Goal: Task Accomplishment & Management: Complete application form

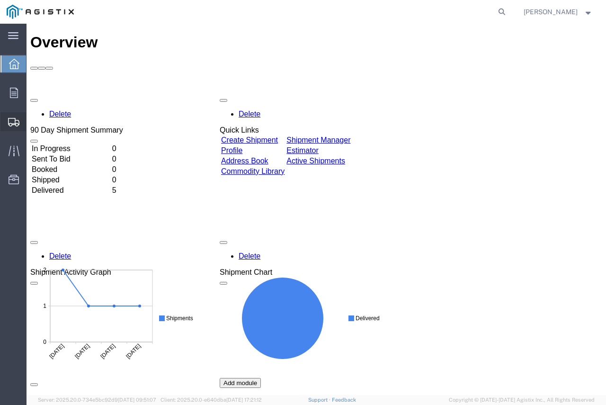
click at [0, 0] on span "Create Shipment" at bounding box center [0, 0] width 0 height 0
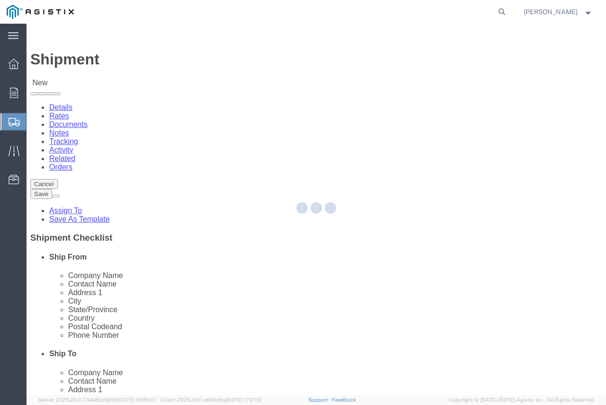
select select
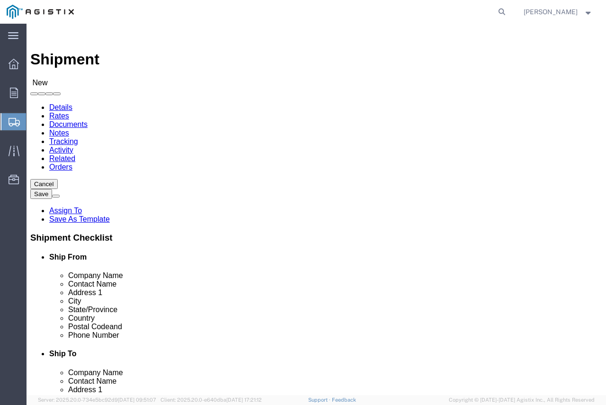
drag, startPoint x: 168, startPoint y: 168, endPoint x: 142, endPoint y: 146, distance: 33.5
click select "Select [PERSON_NAME]/Price Inc PG&E"
select select "10520"
click select "Select [PERSON_NAME]/Price Inc PG&E"
select select
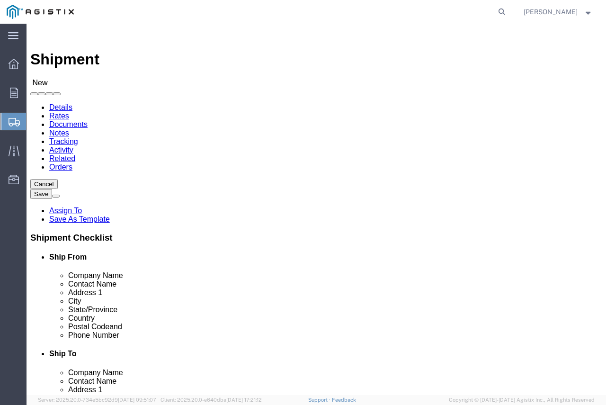
select select
drag, startPoint x: 118, startPoint y: 142, endPoint x: 122, endPoint y: 145, distance: 5.4
click select "Select [PERSON_NAME]/Price Inc PG&E"
select select "9596"
click select "Select [PERSON_NAME]/Price Inc PG&E"
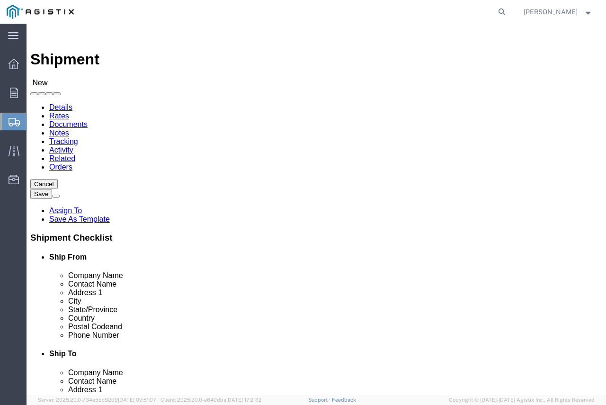
select select
click select "Select All Others [GEOGRAPHIC_DATA] [GEOGRAPHIC_DATA] [GEOGRAPHIC_DATA] [GEOGRA…"
select select "23082"
click select "Select All Others [GEOGRAPHIC_DATA] [GEOGRAPHIC_DATA] [GEOGRAPHIC_DATA] [GEOGRA…"
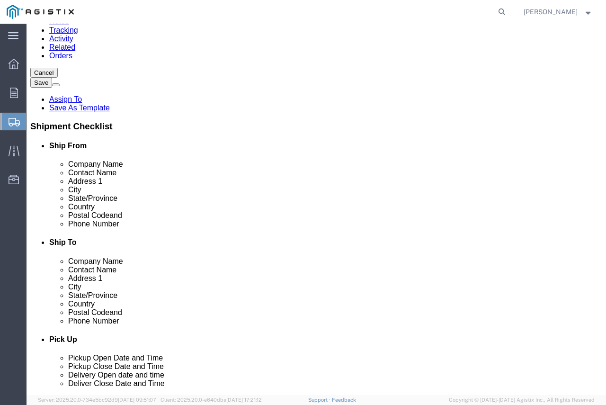
scroll to position [95, 0]
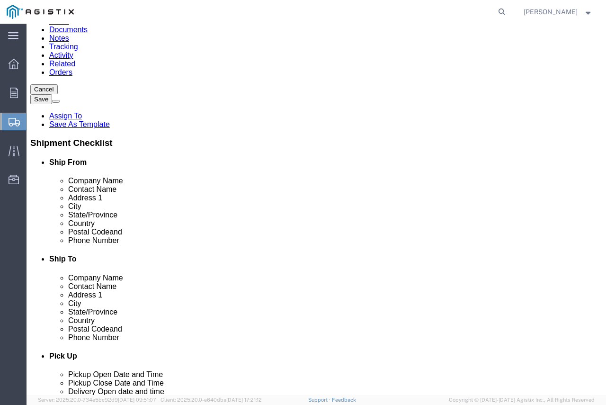
select select "MYPROFILE"
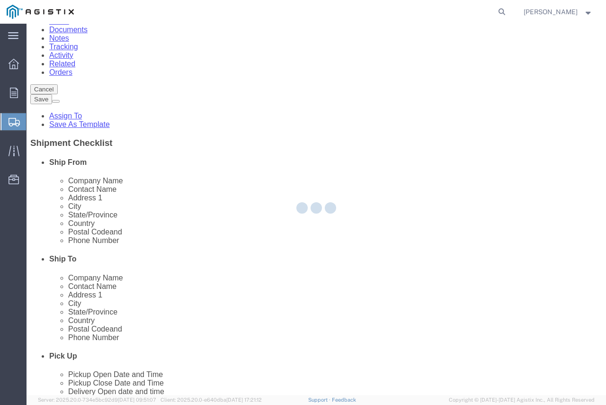
select select "PA"
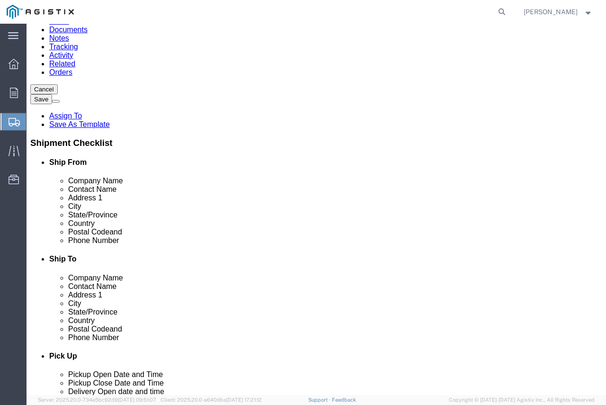
click input "text"
type input "PG&E"
type input "RECEIVING"
type input "[STREET_ADDRESS]"
type input "LINCOLN"
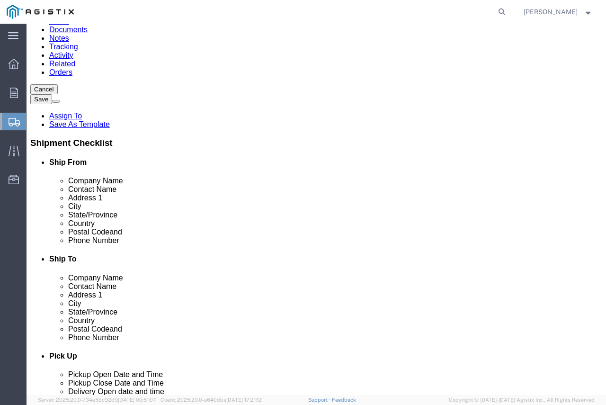
type input "C"
type input "CA"
click input "Postal Code"
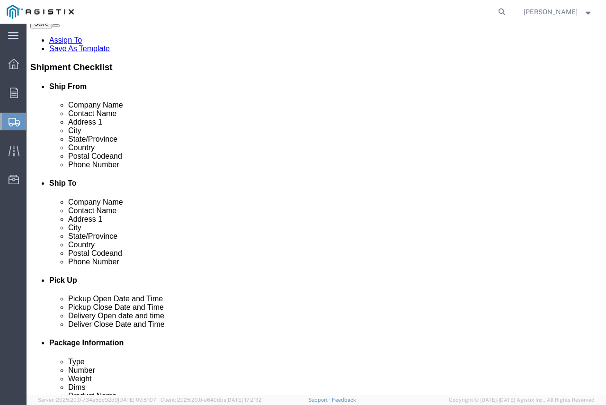
scroll to position [189, 0]
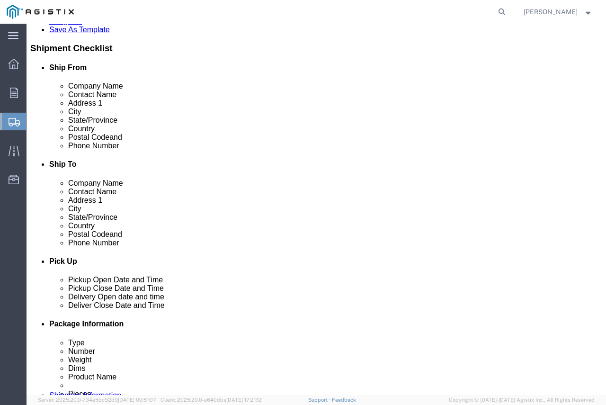
type input "95648"
click input "text"
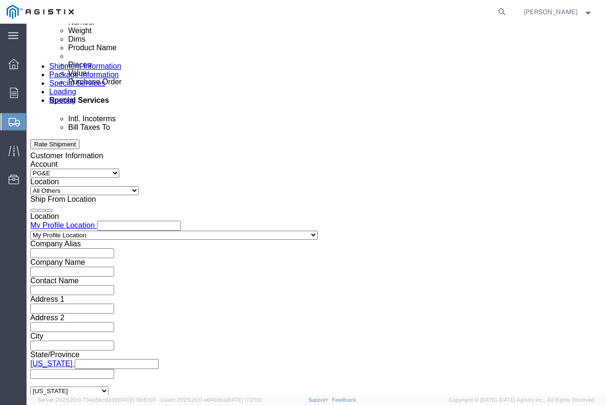
scroll to position [568, 0]
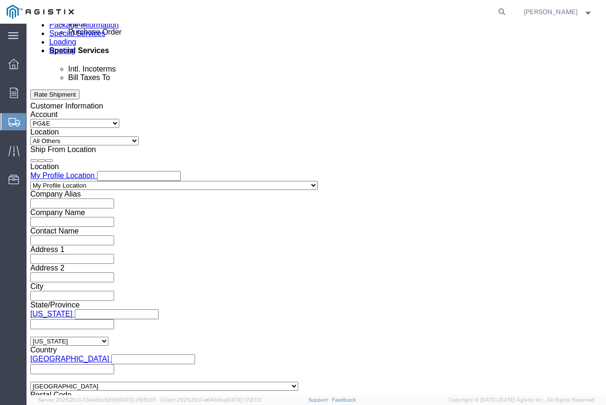
type input "1231231234"
click div "[DATE] 2:00 PM"
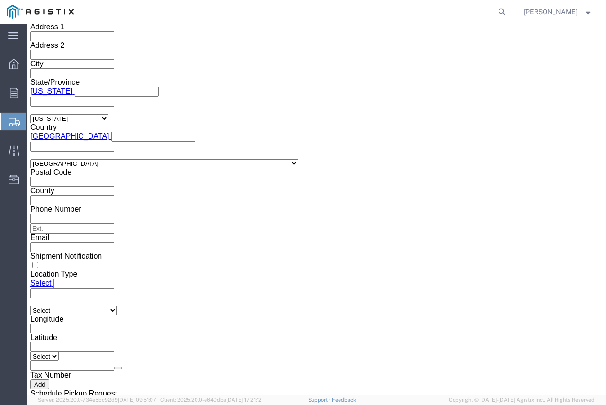
click input "2:00 PM"
click input "8:00 PM"
type input "8:00 AM"
click button "Apply"
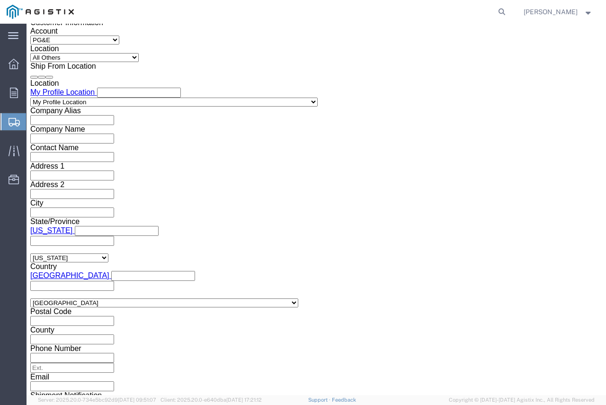
scroll to position [649, 0]
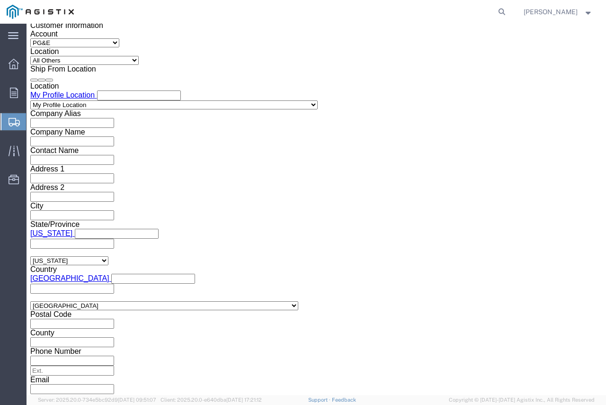
click div "[DATE] 9:00 AM"
click input "9:00 AM"
type input "9:00 PM"
click button "Apply"
click div
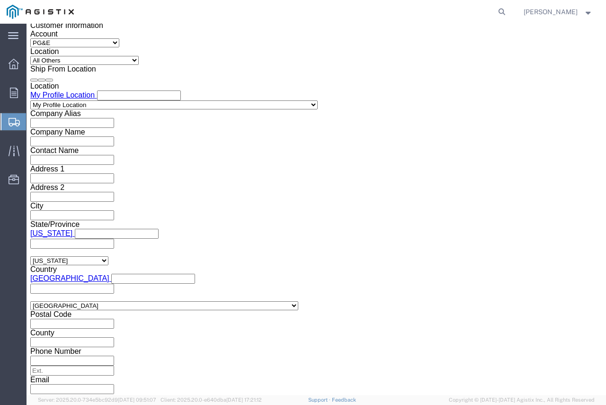
scroll to position [822, 0]
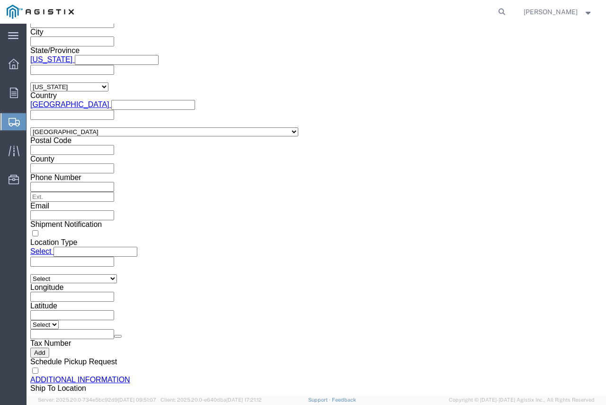
click input "10:00 PM"
type input "10:00 AM"
click button "Apply"
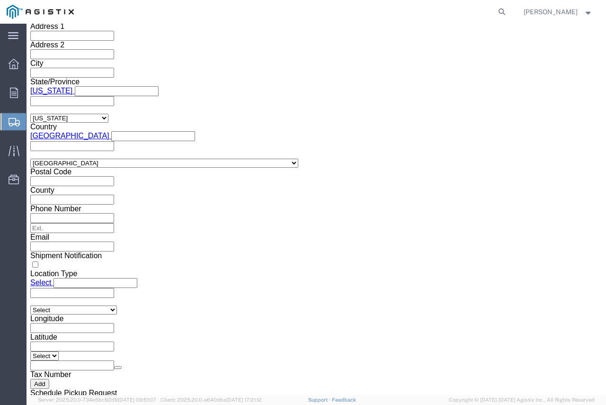
scroll to position [728, 0]
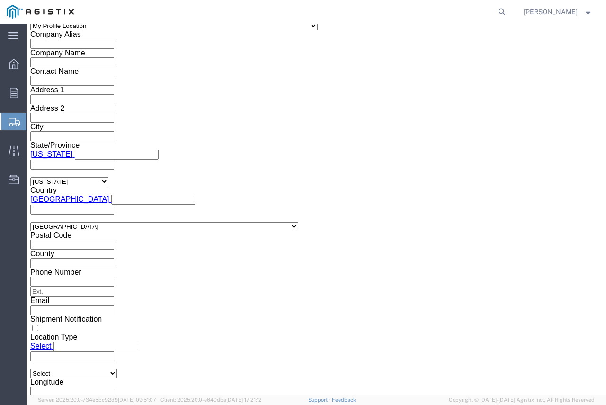
click div
click input "11:00 AM"
click input "6:00 AM"
type input "6:00 APM"
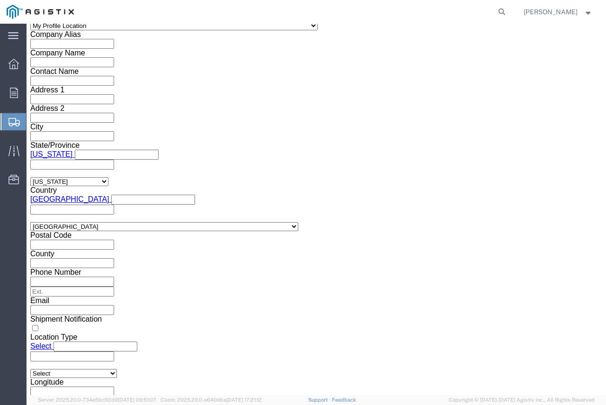
type input "600PM"
click button "Apply"
click input "text"
type input "2701151537"
click select "Select Account Type Activity ID Airline Appointment Number ASN Batch Request # …"
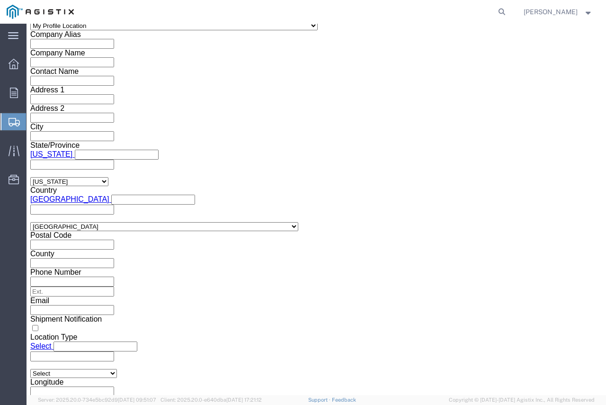
select select "SHIPMENTIDNUM"
click select "Select Account Type Activity ID Airline Appointment Number ASN Batch Request # …"
click input "text"
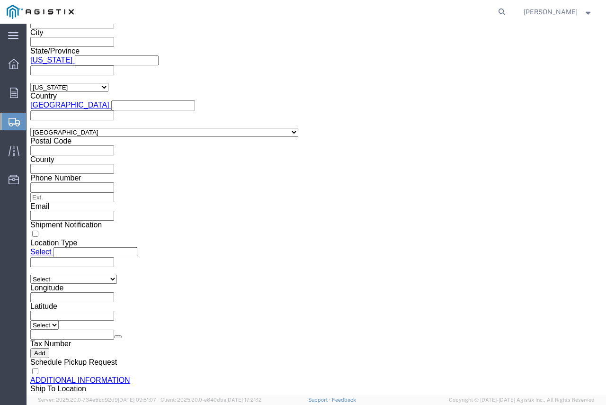
scroll to position [822, 0]
type input "25B0404-66219"
click button "Continue"
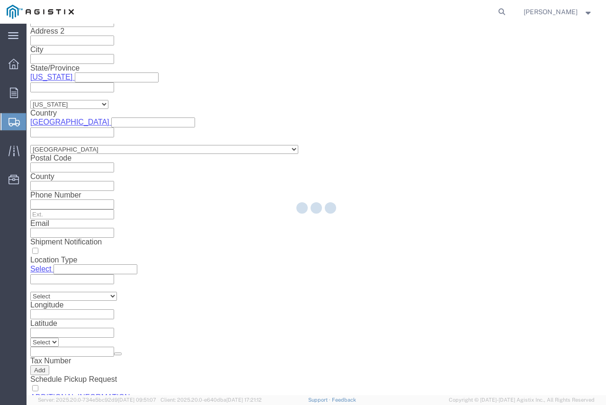
select select "21393"
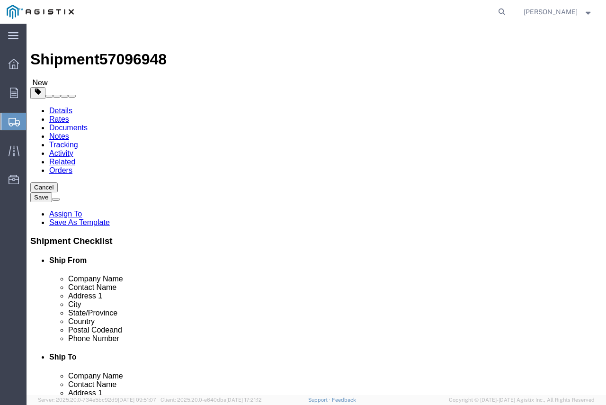
click select "Select Bulk Bundle(s) Cardboard Box(es) Carton(s) Crate(s) Drum(s) (Fiberboard)…"
select select "CRAT"
click select "Select Bulk Bundle(s) Cardboard Box(es) Carton(s) Crate(s) Drum(s) (Fiberboard)…"
type input "39"
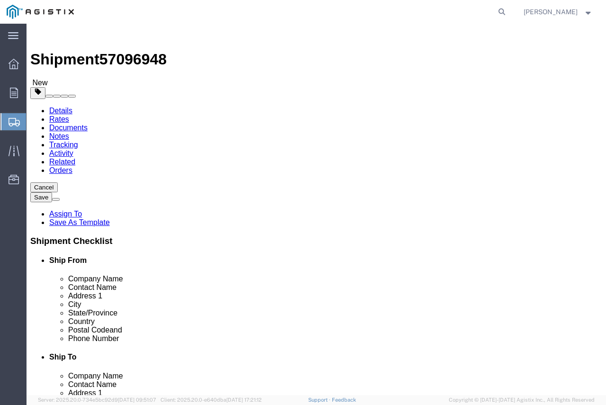
type input "48"
type input "422"
click link "Add Content"
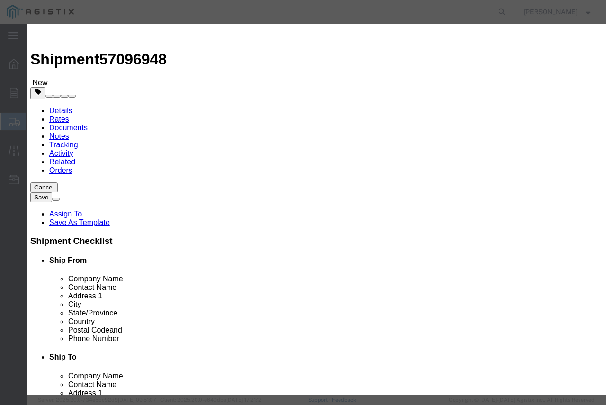
click input "text"
type input "INTERRUPTERS"
type input "1"
type input "1000"
select select "USD"
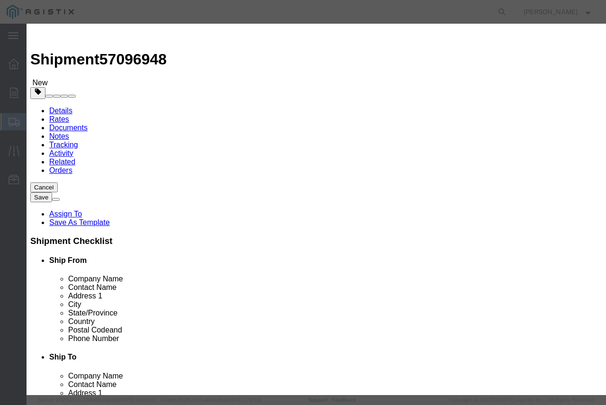
select select "70"
click button "Save & Close"
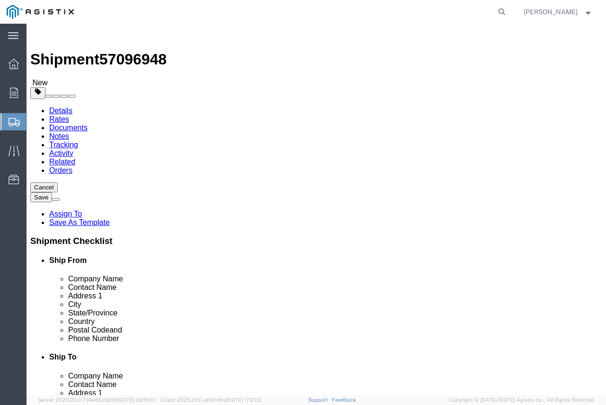
click link "Add Package"
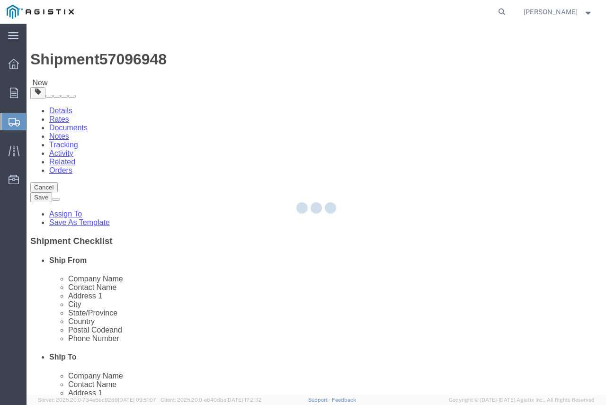
select select "CRAT"
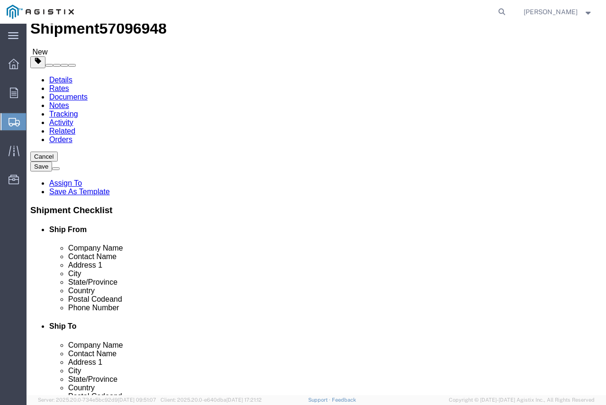
scroll to position [47, 0]
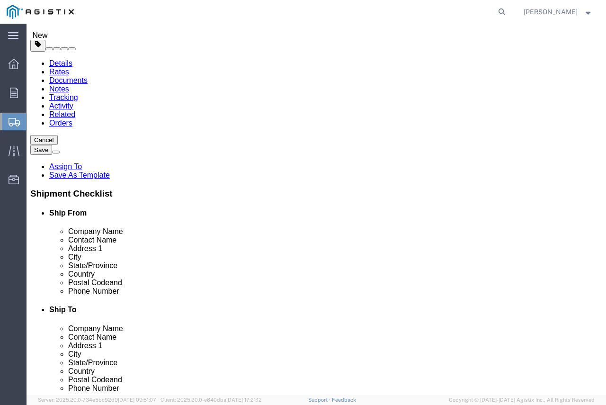
click select "Select Bulk Bundle(s) Cardboard Box(es) Carton(s) Crate(s) Drum(s) (Fiberboard)…"
select select "CRAT"
click select "Select Bulk Bundle(s) Cardboard Box(es) Carton(s) Crate(s) Drum(s) (Fiberboard)…"
type input "0"
type input "29"
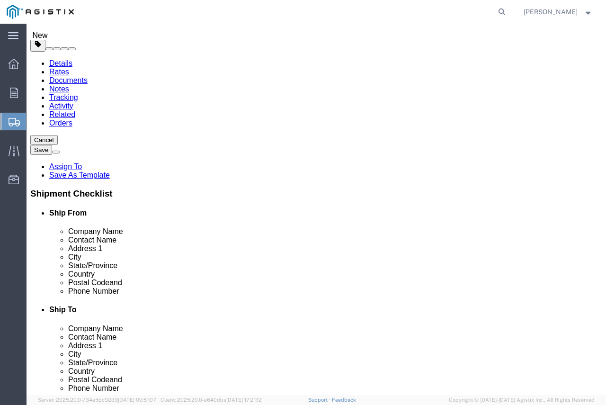
type input "29"
type input "69"
type input "245"
click div "1 x Crate(s) Package Type Select Bulk Bundle(s) Cardboard Box(es) Carton(s) Cra…"
click link "Add Content"
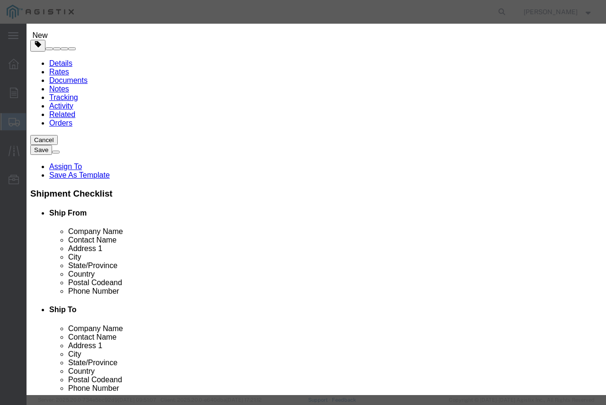
click input "text"
type input "OPERATORS"
type input "1"
type input "1000"
select select "USD"
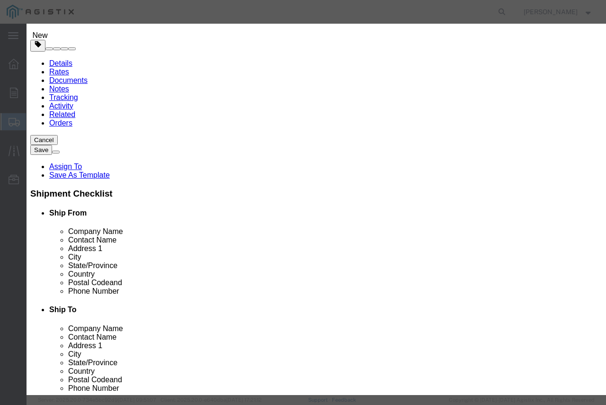
select select "70"
click button "Save & Close"
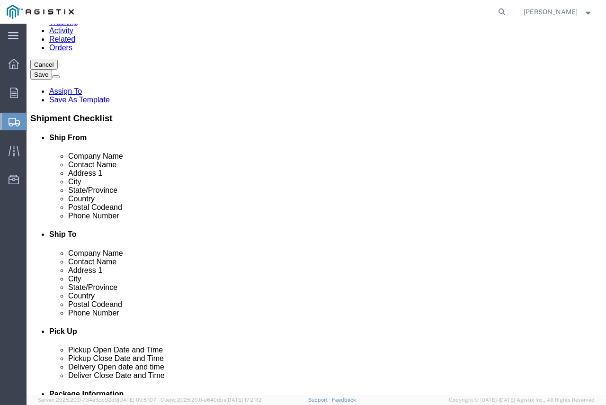
scroll to position [126, 0]
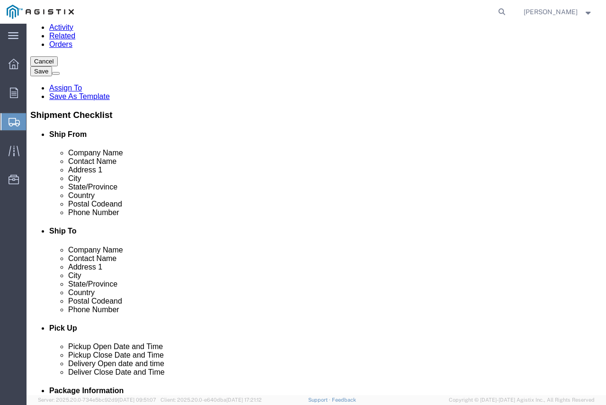
click link "Add Package"
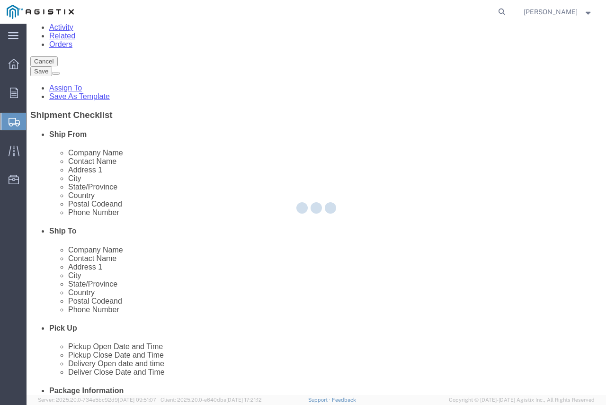
scroll to position [0, 0]
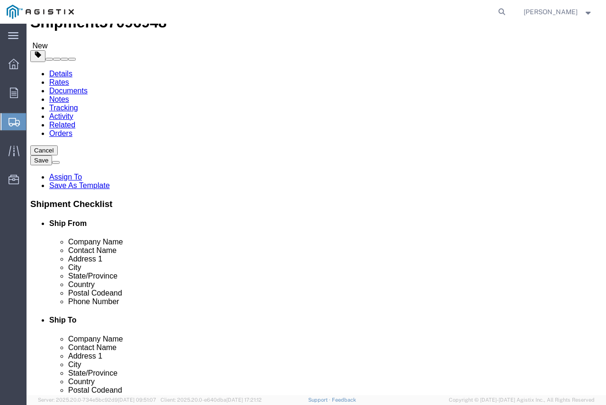
select select "CRAT"
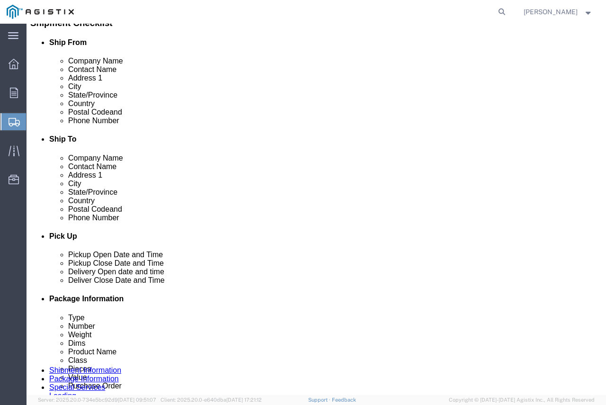
scroll to position [233, 0]
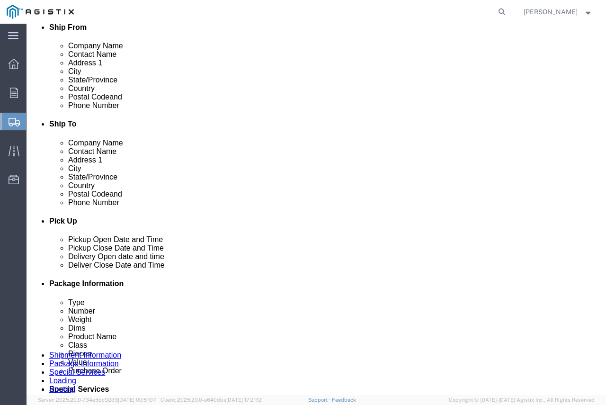
click select "Select Bulk Bundle(s) Cardboard Box(es) Carton(s) Crate(s) Drum(s) (Fiberboard)…"
select select "NKCR"
click select "Select Bulk Bundle(s) Cardboard Box(es) Carton(s) Crate(s) Drum(s) (Fiberboard)…"
click input "text"
type input "131"
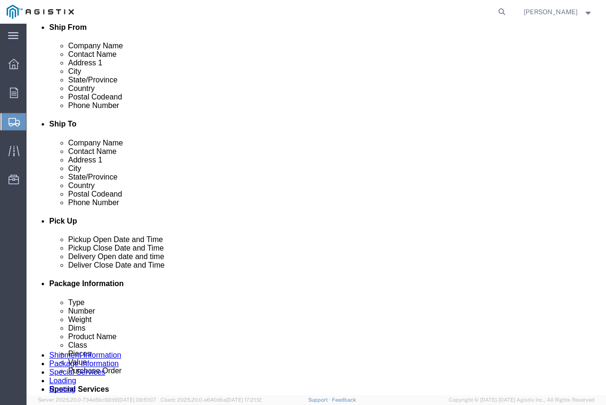
drag, startPoint x: 134, startPoint y: 216, endPoint x: 80, endPoint y: 196, distance: 57.5
click div "Package Type Select Bulk Bundle(s) Cardboard Box(es) Carton(s) Crate(s) Drum(s)…"
type input "62"
type input "98"
type input "1780"
